Goal: Information Seeking & Learning: Learn about a topic

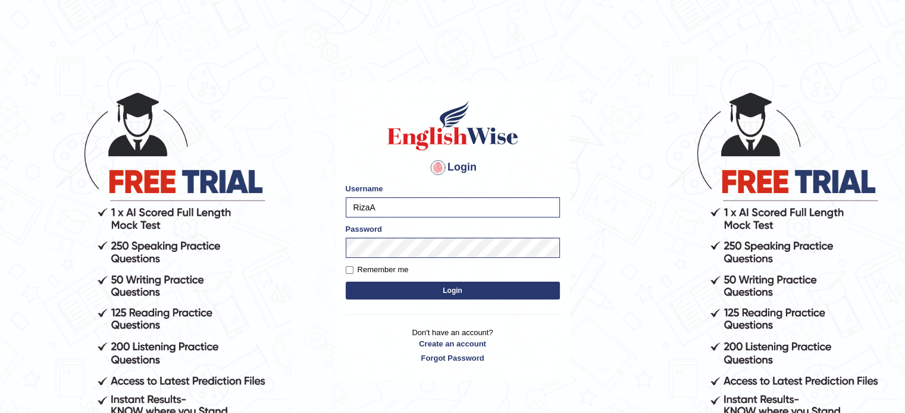
click at [397, 294] on button "Login" at bounding box center [453, 291] width 214 height 18
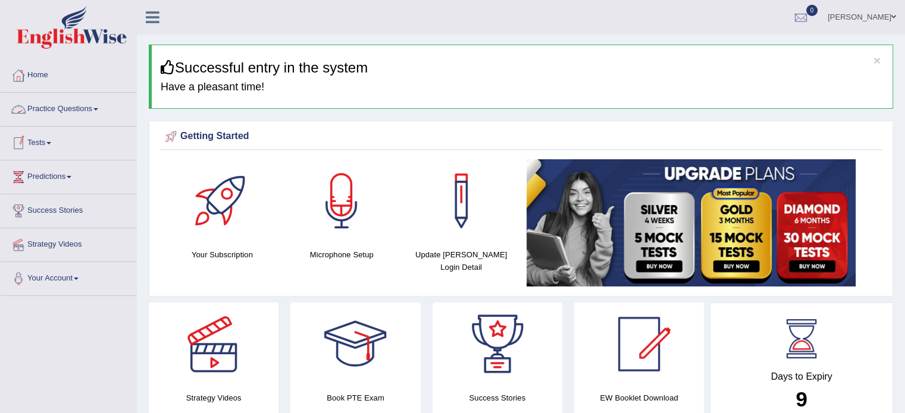
click at [86, 108] on link "Practice Questions" at bounding box center [69, 108] width 136 height 30
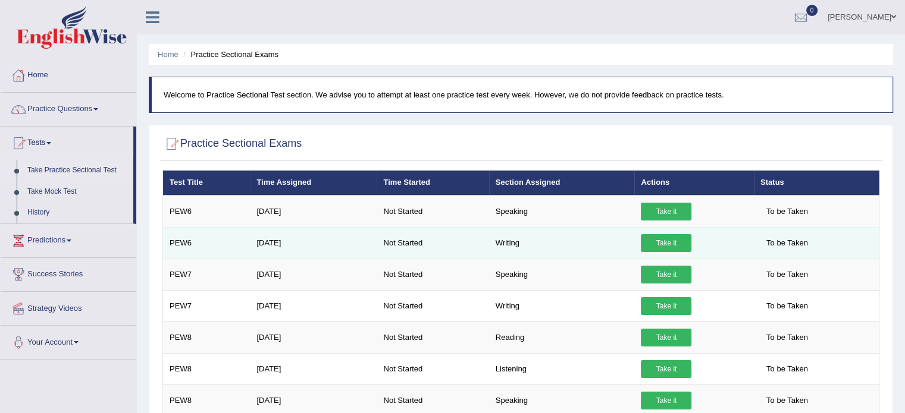
click at [659, 245] on link "Take it" at bounding box center [666, 243] width 51 height 18
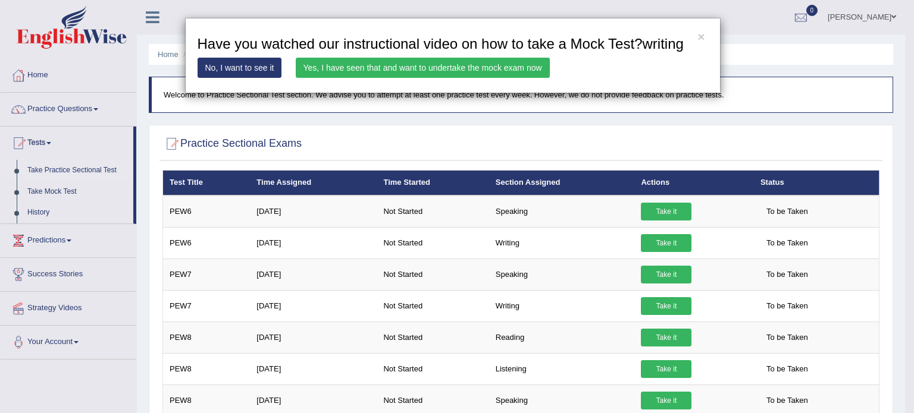
click at [776, 32] on div "× Have you watched our instructional video on how to take a Mock Test?writing N…" at bounding box center [452, 56] width 905 height 76
click at [700, 37] on button "×" at bounding box center [700, 36] width 7 height 12
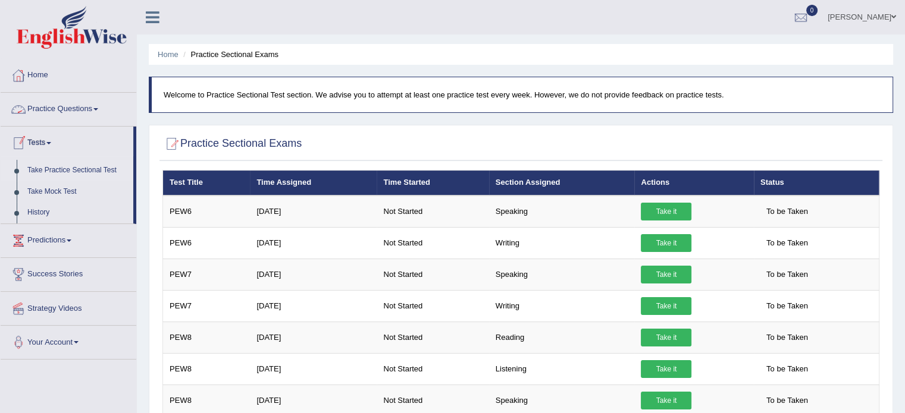
click at [84, 110] on link "Practice Questions" at bounding box center [69, 108] width 136 height 30
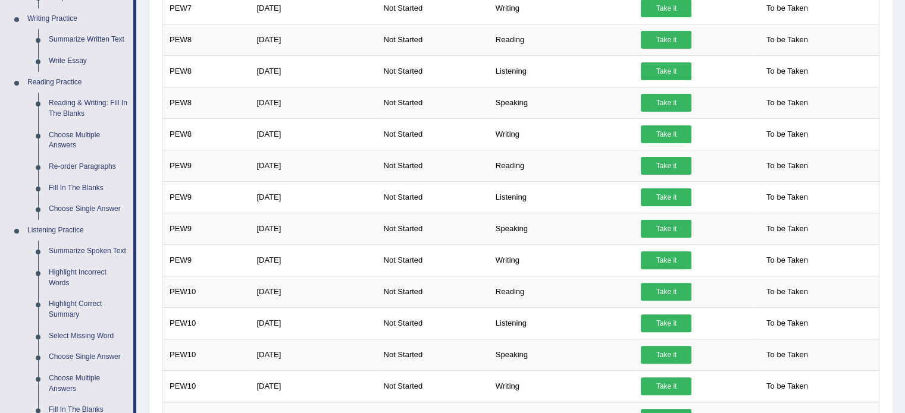
scroll to position [290, 0]
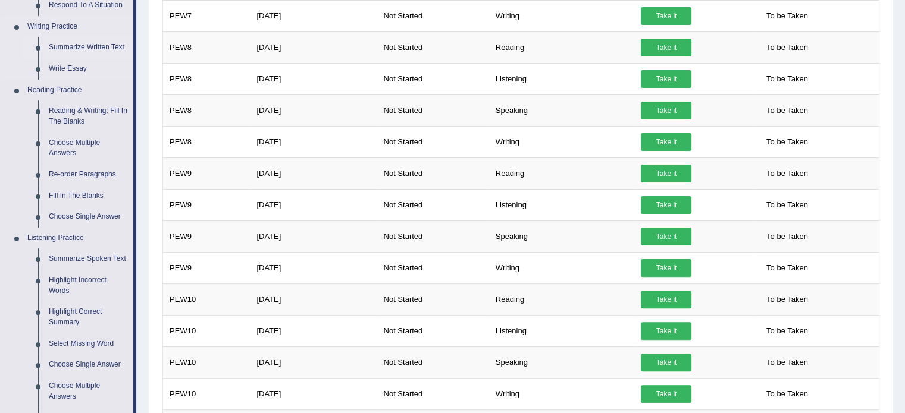
click at [95, 48] on link "Summarize Written Text" at bounding box center [88, 47] width 90 height 21
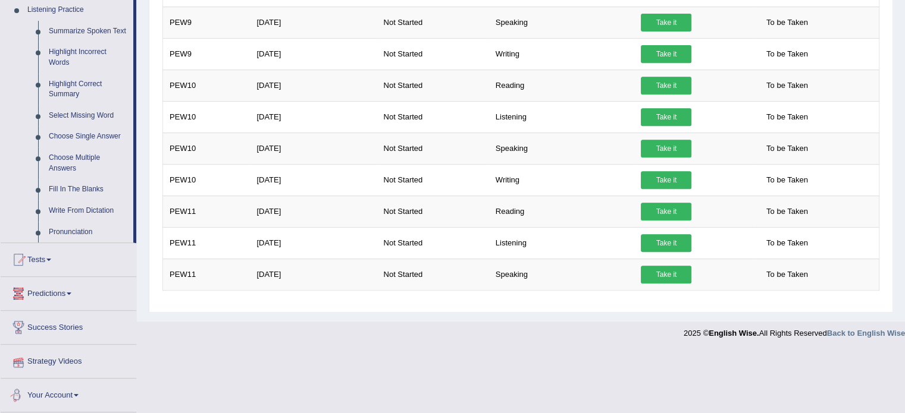
scroll to position [478, 0]
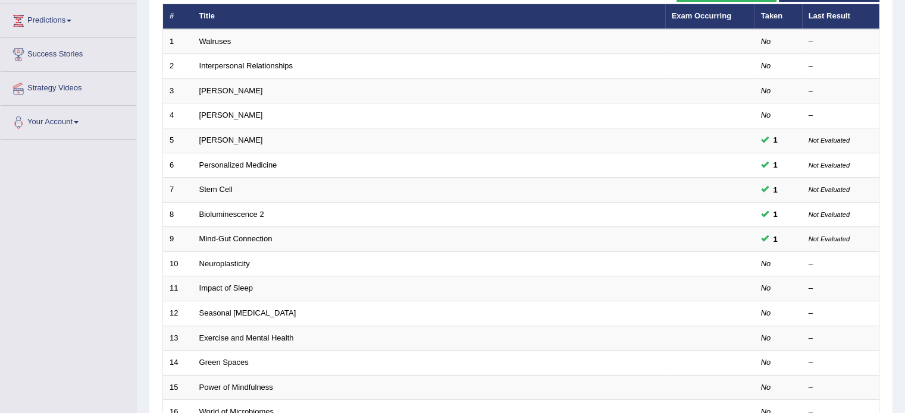
scroll to position [165, 0]
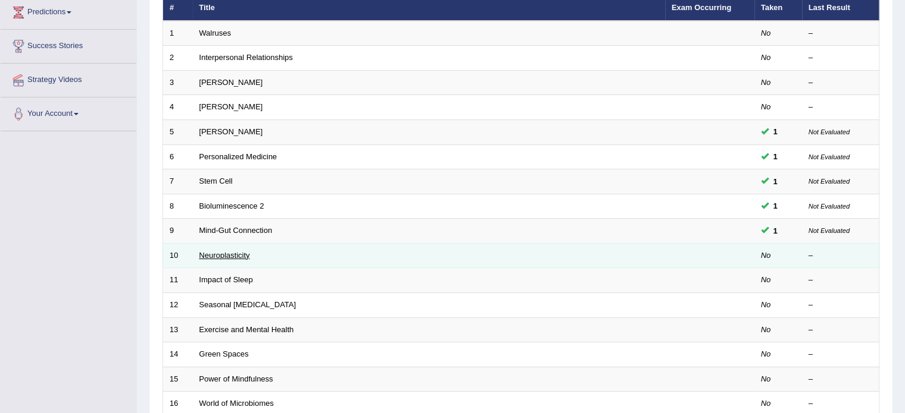
click at [236, 254] on link "Neuroplasticity" at bounding box center [224, 255] width 51 height 9
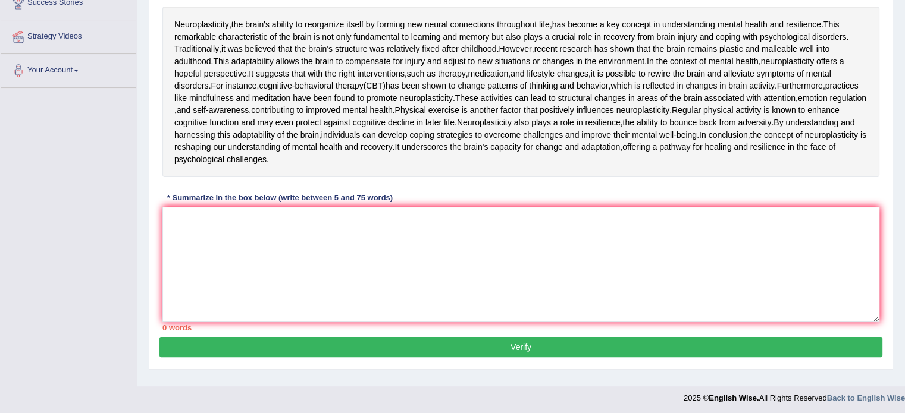
scroll to position [226, 0]
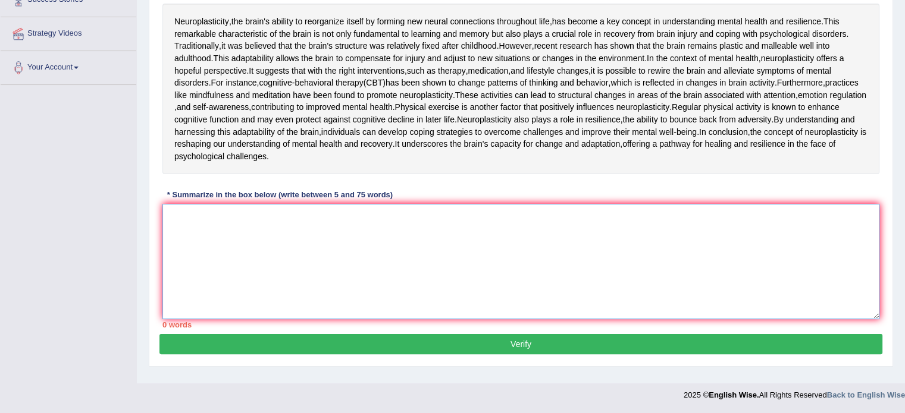
click at [171, 302] on textarea at bounding box center [520, 261] width 717 height 115
click at [281, 315] on textarea "The passage outlines neuroplsticity" at bounding box center [520, 261] width 717 height 115
click at [306, 306] on textarea "The passage outlines neuroplasticity" at bounding box center [520, 261] width 717 height 115
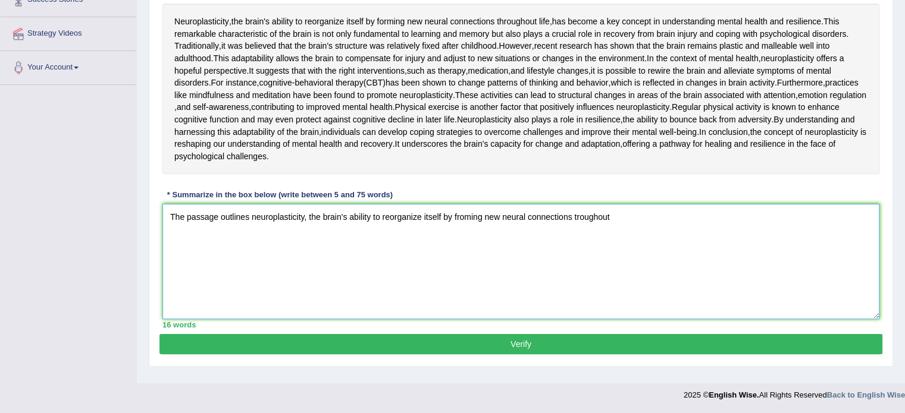
click at [575, 313] on textarea "The passage outlines neuroplasticity, the brain's ability to reorganize itself …" at bounding box center [520, 261] width 717 height 115
click at [616, 310] on textarea "The passage outlines neuroplasticity, the brain's ability to reorganize itself …" at bounding box center [520, 261] width 717 height 115
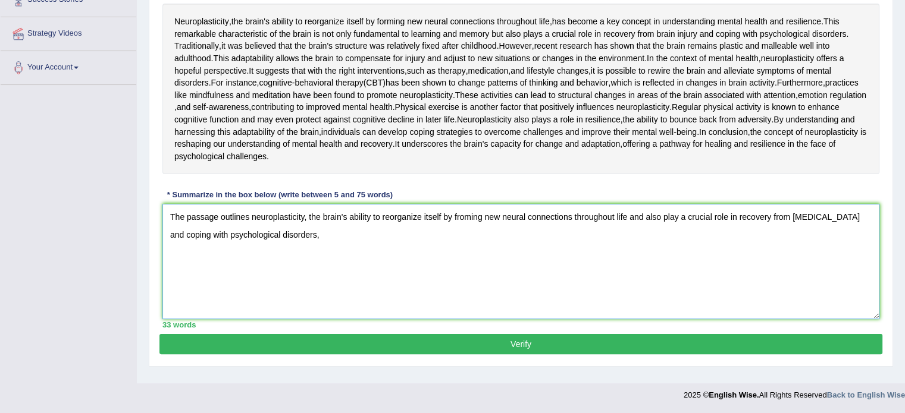
click at [342, 319] on textarea "The passage outlines neuroplasticity, the brain's ability to reorganize itself …" at bounding box center [520, 261] width 717 height 115
click at [337, 299] on textarea "The passage outlines neuroplasticity, the brain's ability to reorganize itself …" at bounding box center [520, 261] width 717 height 115
click at [452, 319] on textarea "The passage outlines neuroplasticity, the brain's ability to reorganize itself …" at bounding box center [520, 261] width 717 height 115
click at [555, 319] on textarea "The passage outlines neuroplasticity, the brain's ability to reorganize itself …" at bounding box center [520, 261] width 717 height 115
click at [554, 319] on textarea "The passage outlines neuroplasticity, the brain's ability to reorganize itself …" at bounding box center [520, 261] width 717 height 115
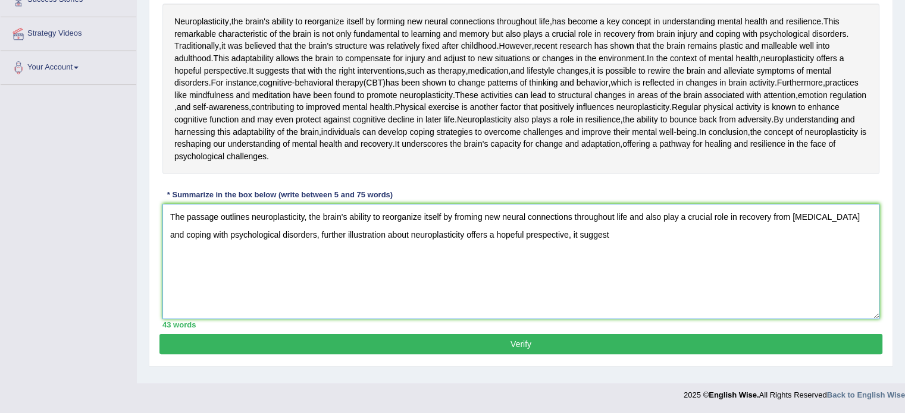
click at [597, 319] on textarea "The passage outlines neuroplasticity, the brain's ability to reorganize itself …" at bounding box center [520, 261] width 717 height 115
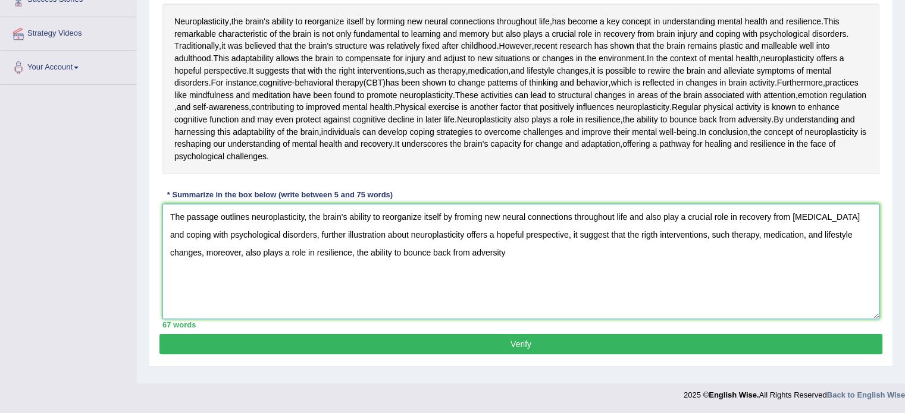
click at [513, 319] on textarea "The passage outlines neuroplasticity, the brain's ability to reorganize itself …" at bounding box center [520, 261] width 717 height 115
click at [464, 234] on textarea "The passage outlines neuroplasticity, the brain's ability to reorganize itself …" at bounding box center [520, 261] width 717 height 115
type textarea "The passage outlines neuroplasticity, the brain's ability to reorganize itself …"
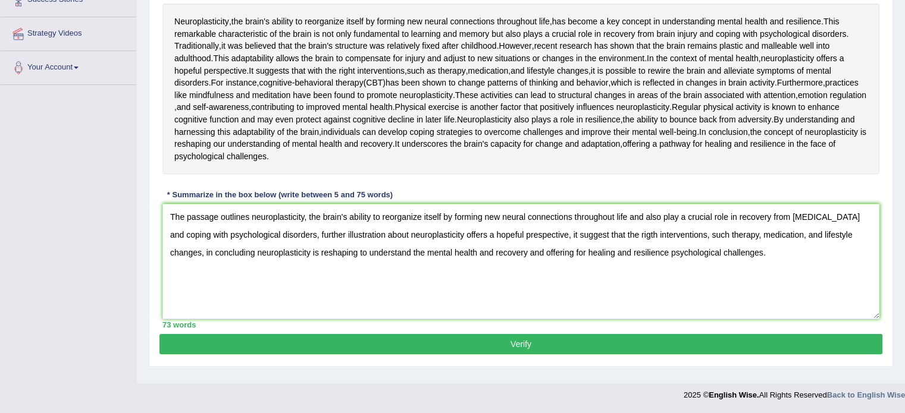
click at [503, 355] on button "Verify" at bounding box center [520, 344] width 723 height 20
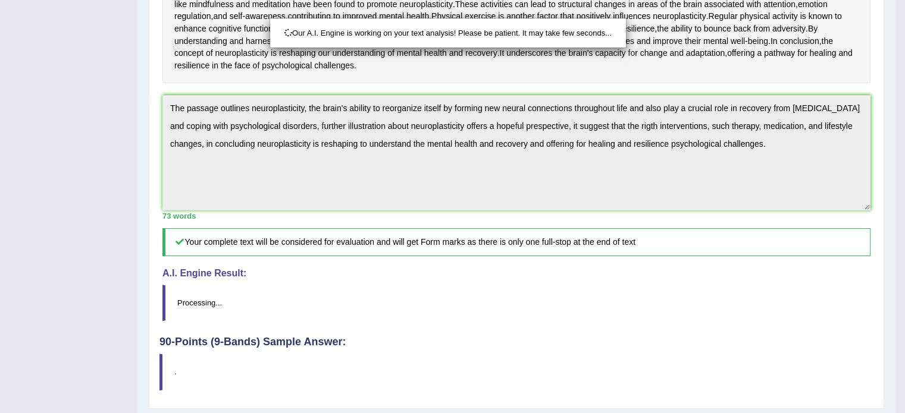
click at [503, 360] on div "Our A.I. Engine is working on your text analysis! Please be patient. It may tak…" at bounding box center [452, 206] width 905 height 413
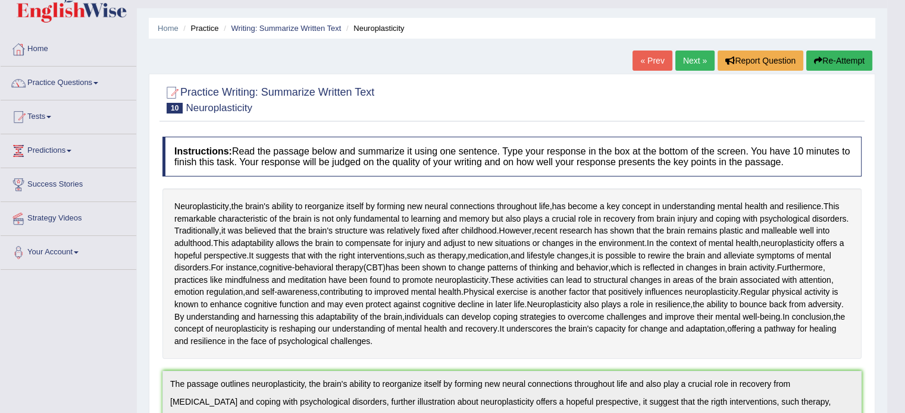
scroll to position [0, 0]
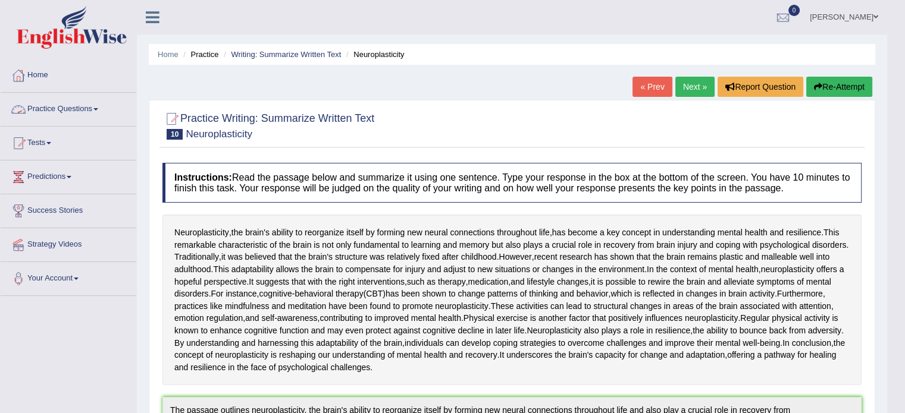
click at [92, 103] on link "Practice Questions" at bounding box center [69, 108] width 136 height 30
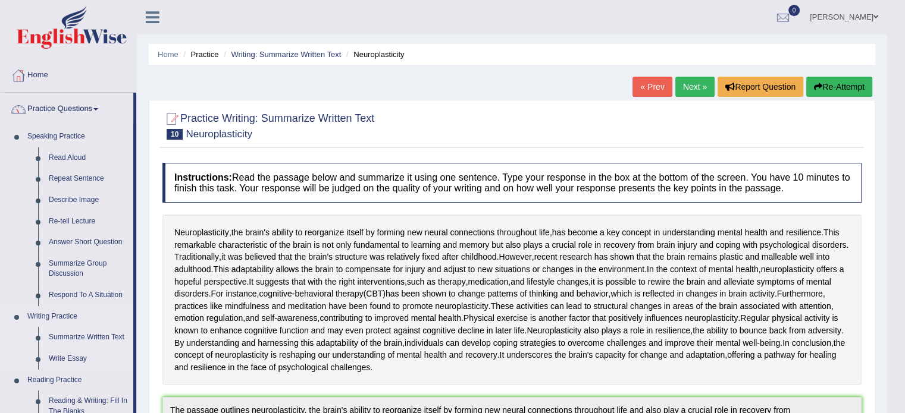
click at [98, 337] on link "Summarize Written Text" at bounding box center [88, 337] width 90 height 21
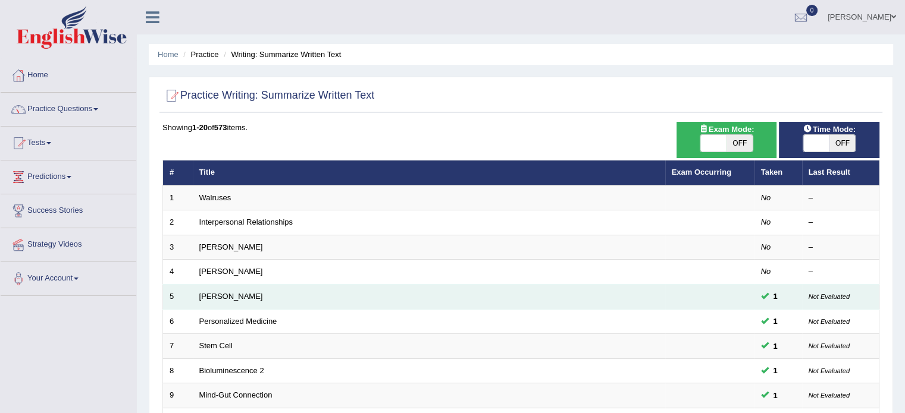
click at [221, 301] on td "[PERSON_NAME]" at bounding box center [429, 297] width 472 height 25
click at [224, 295] on link "[PERSON_NAME]" at bounding box center [231, 296] width 64 height 9
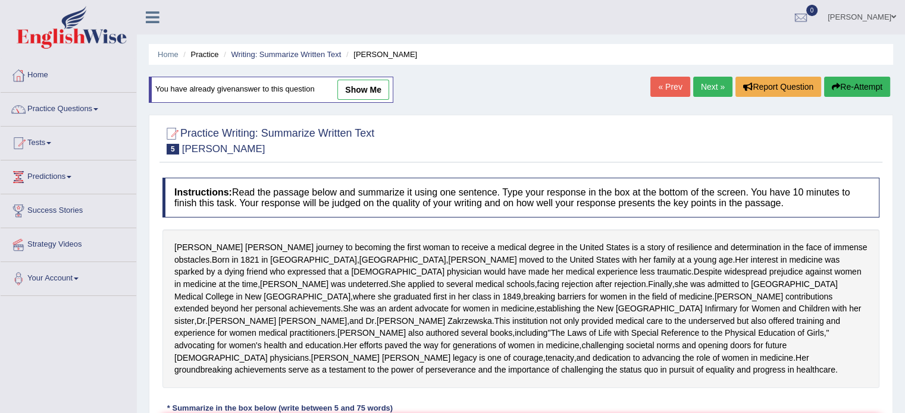
click at [366, 80] on link "show me" at bounding box center [363, 90] width 52 height 20
type textarea "The passage outlines Elizabeth Blackwell's medical career, explaining that, des…"
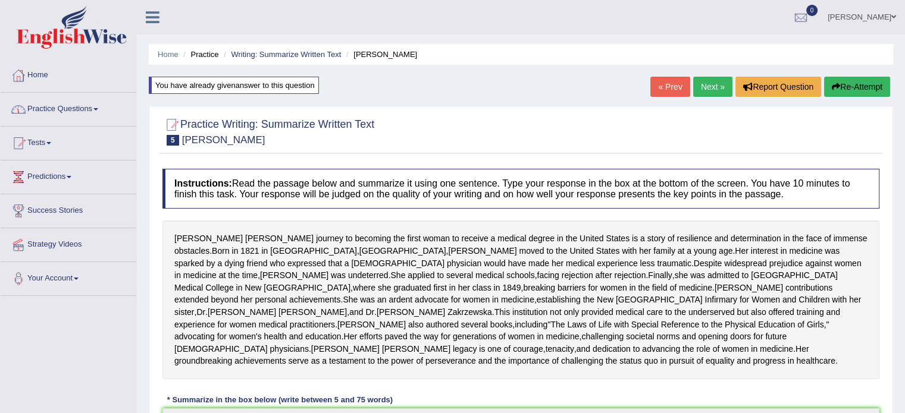
click at [98, 109] on span at bounding box center [95, 109] width 5 height 2
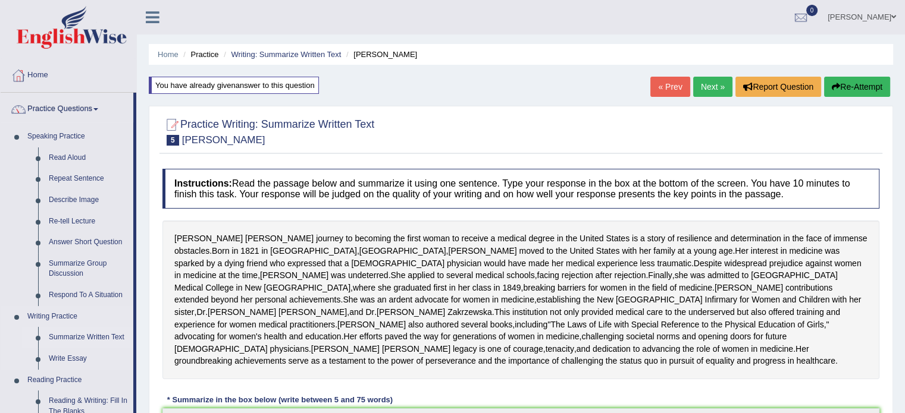
click at [87, 334] on link "Summarize Written Text" at bounding box center [88, 337] width 90 height 21
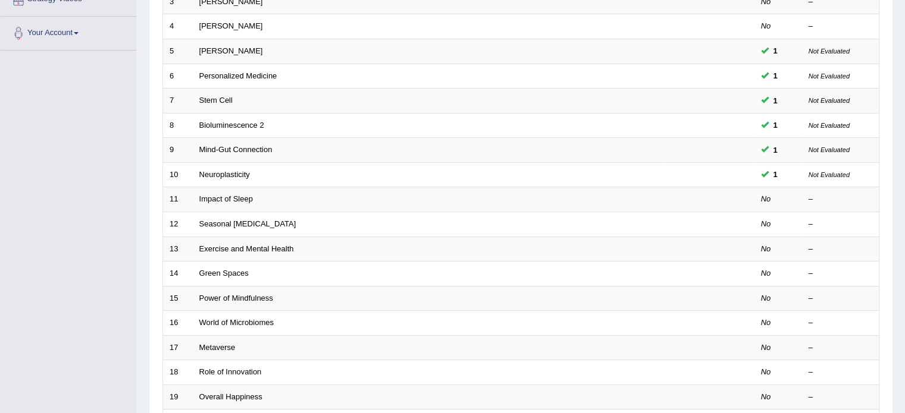
scroll to position [247, 0]
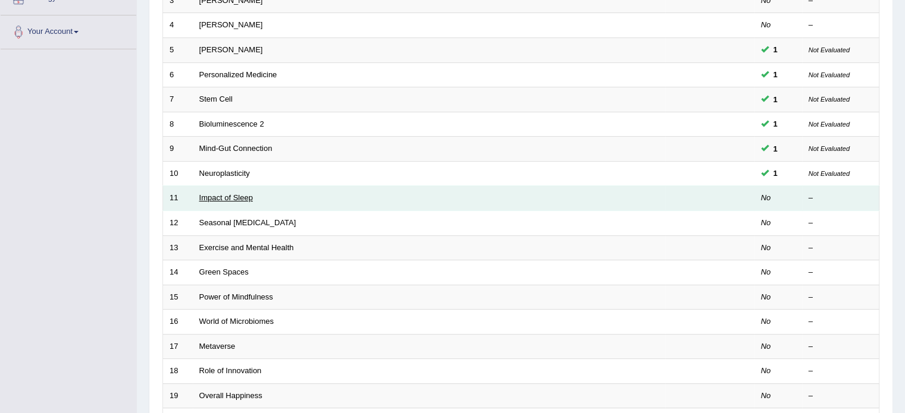
click at [230, 198] on link "Impact of Sleep" at bounding box center [226, 197] width 54 height 9
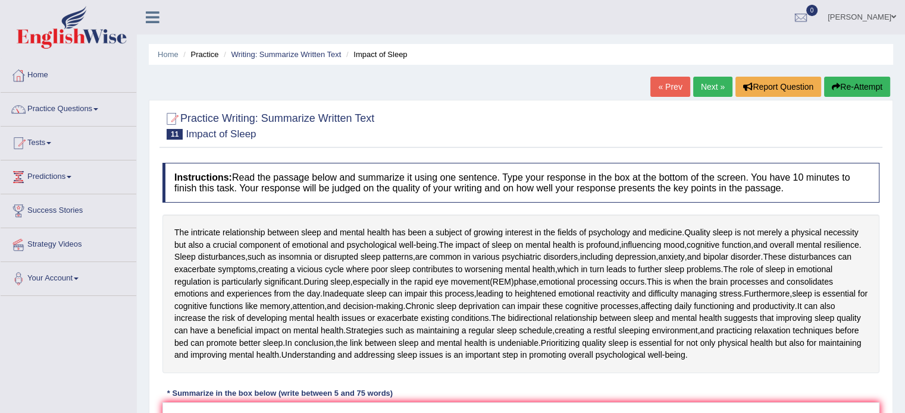
drag, startPoint x: 899, startPoint y: 235, endPoint x: 913, endPoint y: 236, distance: 13.1
click at [904, 236] on html "Toggle navigation Home Practice Questions Speaking Practice Read Aloud Repeat S…" at bounding box center [452, 206] width 905 height 413
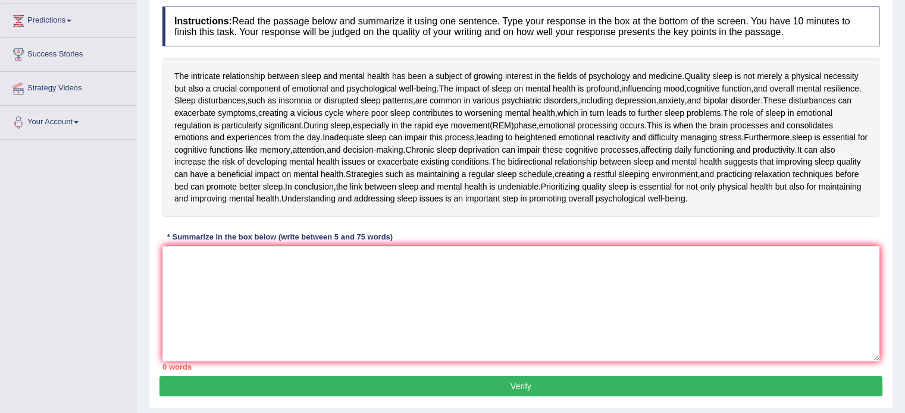
scroll to position [162, 0]
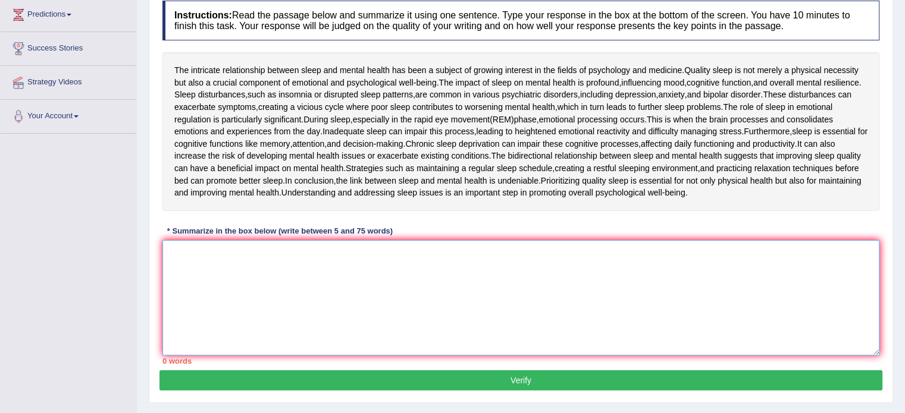
click at [226, 251] on textarea at bounding box center [520, 297] width 717 height 115
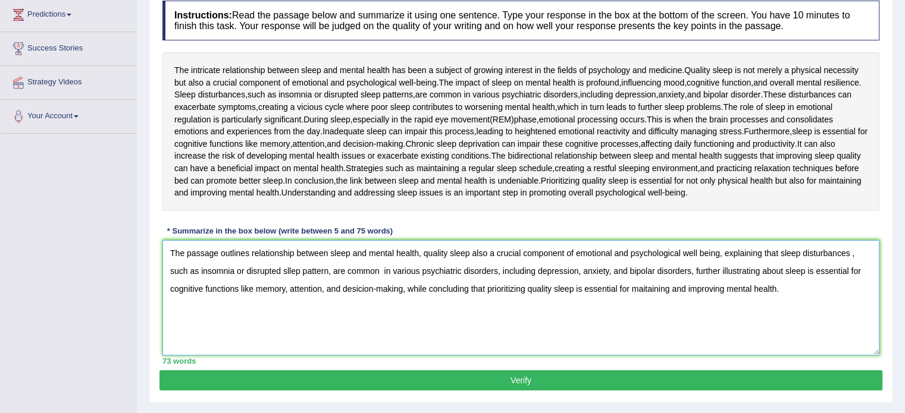
click at [644, 290] on textarea "The passage outlines relationship between sleep and mental health, quality slee…" at bounding box center [520, 297] width 717 height 115
click at [645, 290] on textarea "The passage outlines relationship between sleep and mental health, quality slee…" at bounding box center [520, 297] width 717 height 115
type textarea "The passage outlines relationship between sleep and mental health, quality slee…"
click at [640, 380] on button "Verify" at bounding box center [520, 381] width 723 height 20
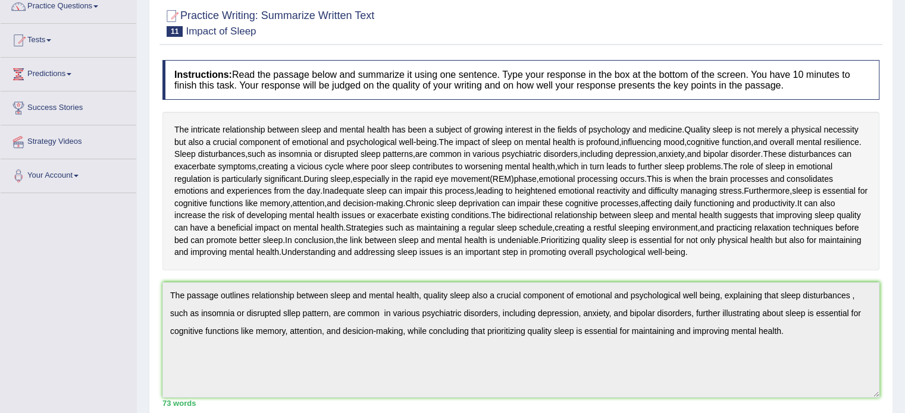
scroll to position [0, 0]
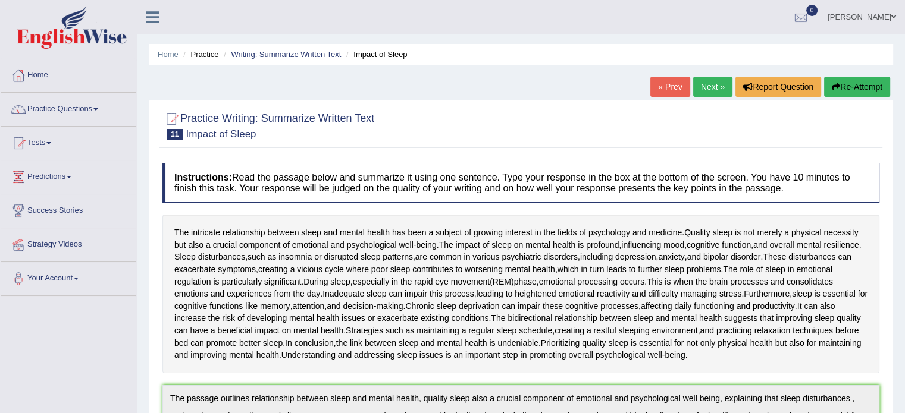
click at [711, 85] on link "Next »" at bounding box center [712, 87] width 39 height 20
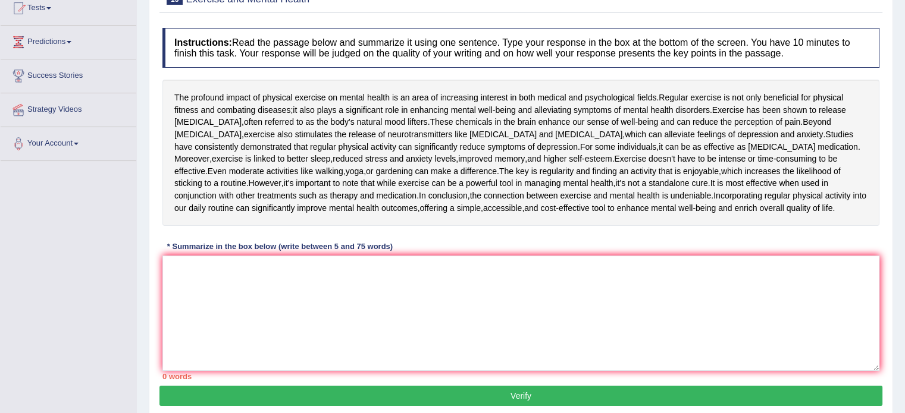
scroll to position [147, 0]
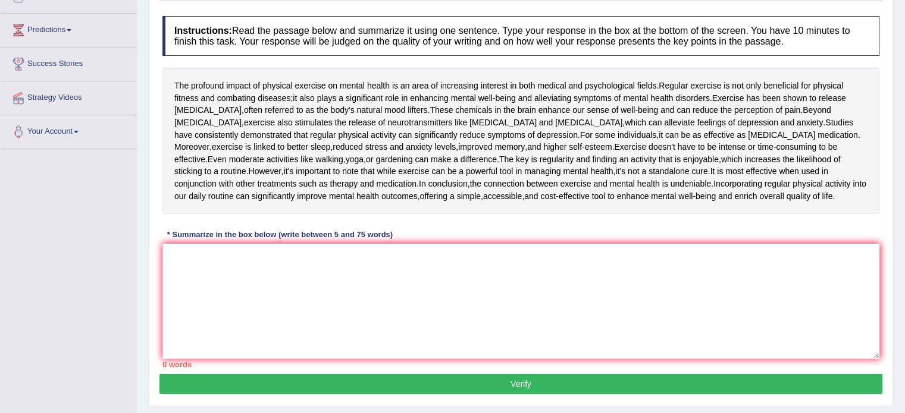
click at [452, 276] on div "Instructions: Read the passage below and summarize it using one sentence. Type …" at bounding box center [520, 192] width 723 height 364
click at [440, 285] on textarea at bounding box center [520, 301] width 717 height 115
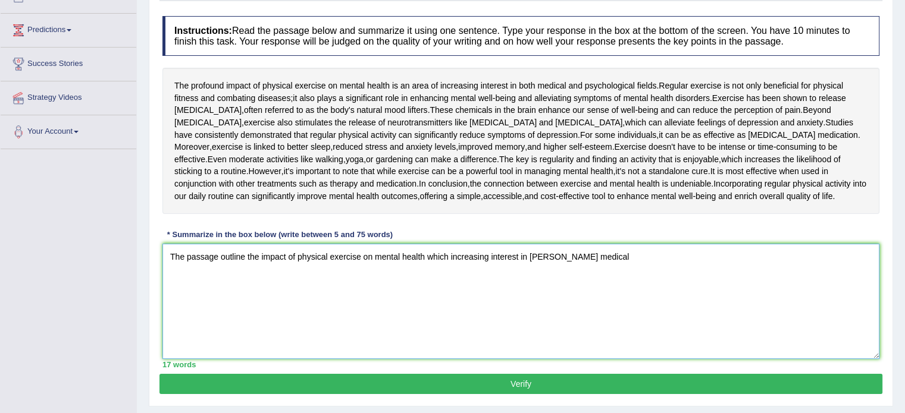
click at [553, 291] on textarea "The passage outline the impact of physical exercise on mental health which incr…" at bounding box center [520, 301] width 717 height 115
click at [576, 291] on textarea "The passage outline the impact of physical exercise on mental health which incr…" at bounding box center [520, 301] width 717 height 115
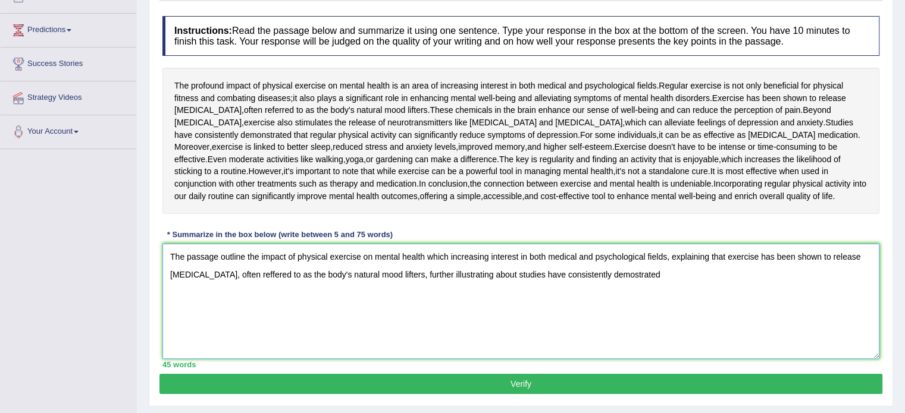
click at [610, 309] on textarea "The passage outline the impact of physical exercise on mental health which incr…" at bounding box center [520, 301] width 717 height 115
click at [642, 309] on textarea "The passage outline the impact of physical exercise on mental health which incr…" at bounding box center [520, 301] width 717 height 115
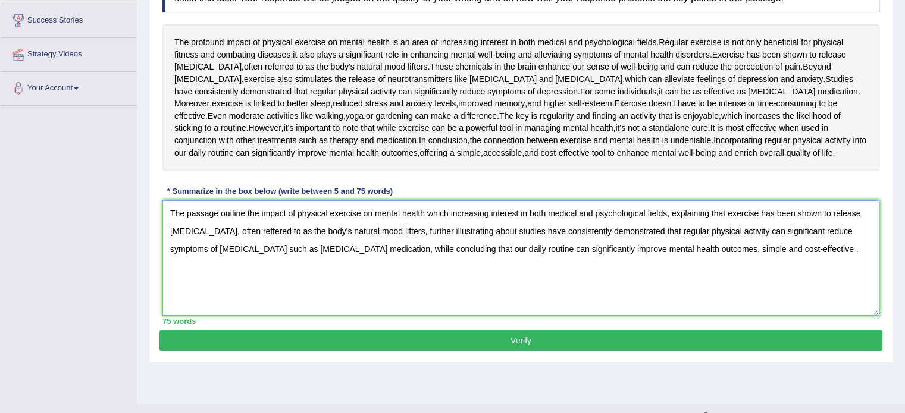
scroll to position [214, 0]
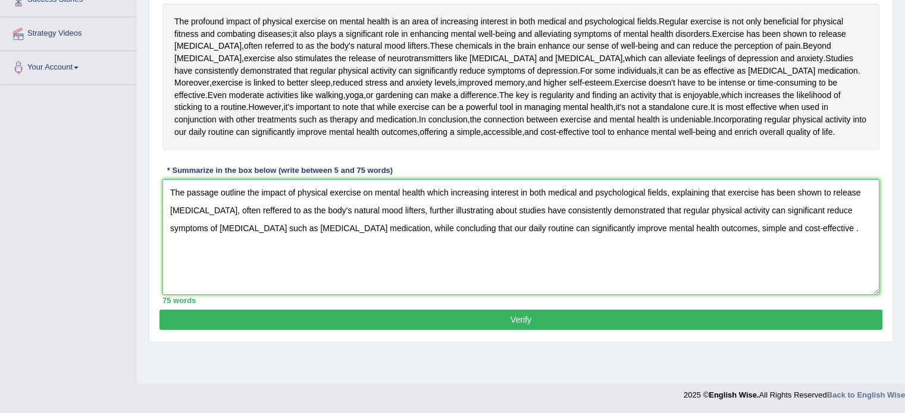
type textarea "The passage outline the impact of physical exercise on mental health which incr…"
click at [606, 330] on button "Verify" at bounding box center [520, 320] width 723 height 20
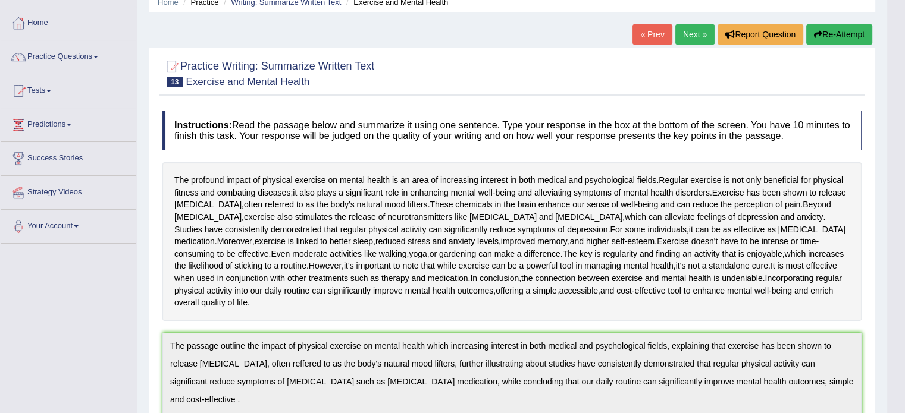
scroll to position [0, 0]
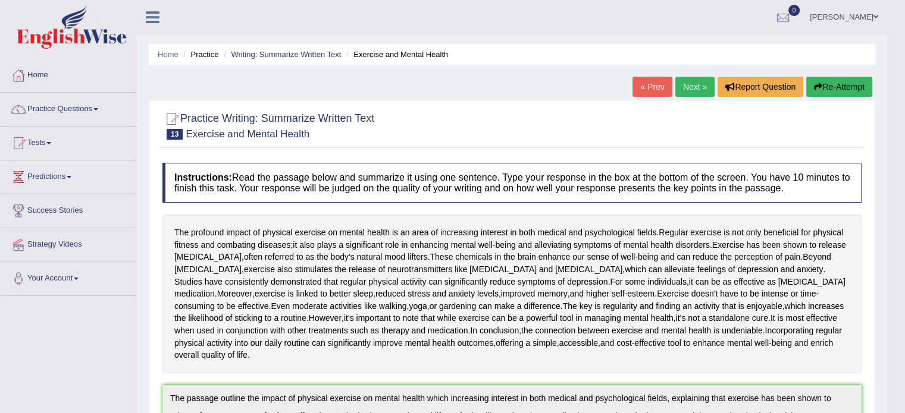
click at [689, 86] on link "Next »" at bounding box center [694, 87] width 39 height 20
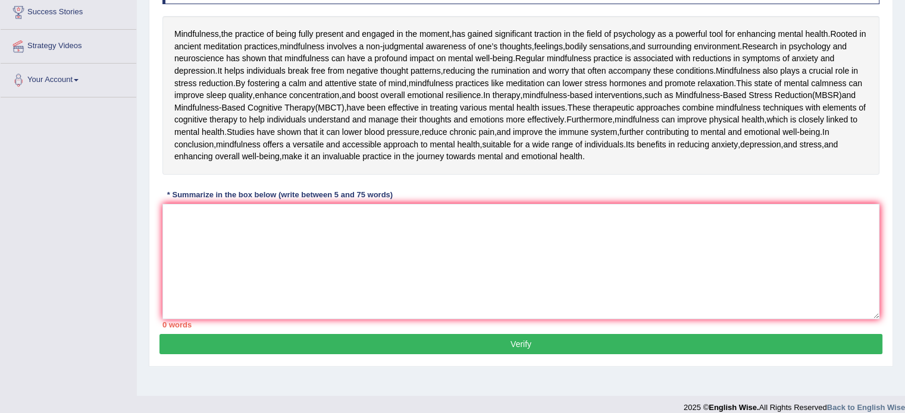
scroll to position [212, 0]
